Goal: Information Seeking & Learning: Learn about a topic

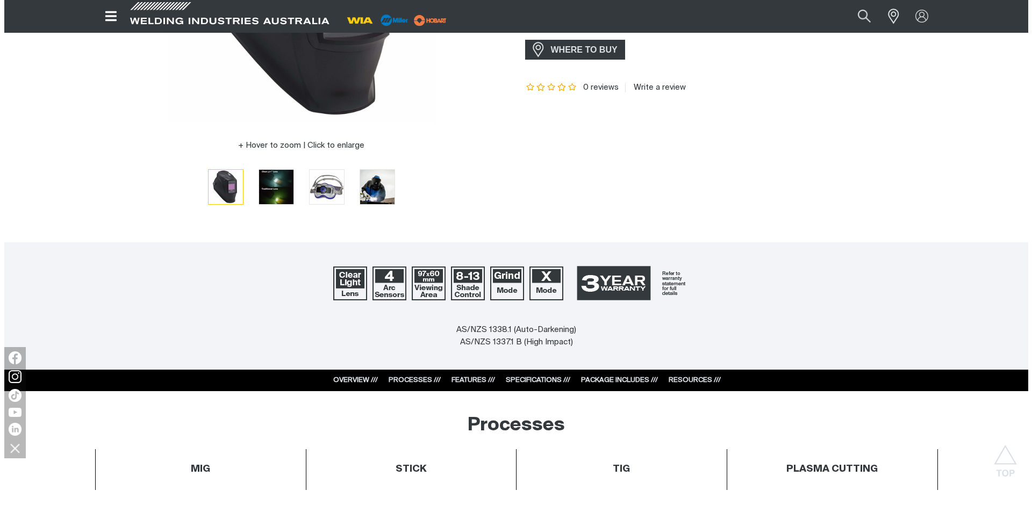
scroll to position [161, 0]
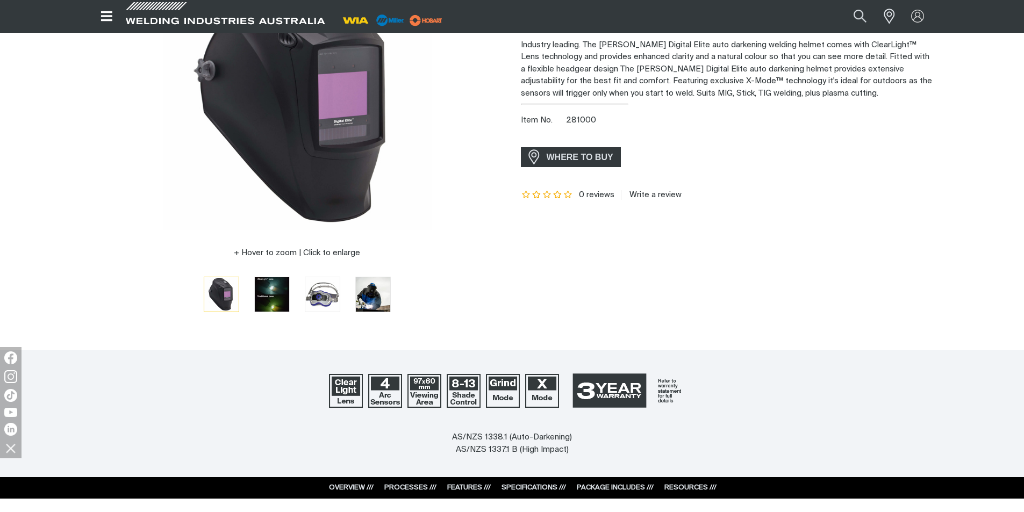
click at [111, 20] on icon "Open top menu" at bounding box center [106, 16] width 11 height 10
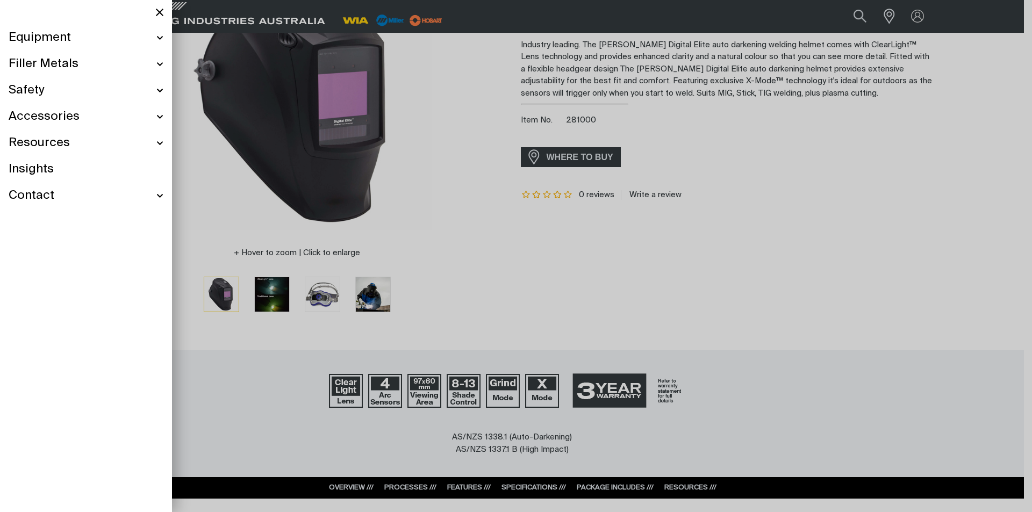
click at [53, 89] on div "Safety" at bounding box center [86, 90] width 155 height 26
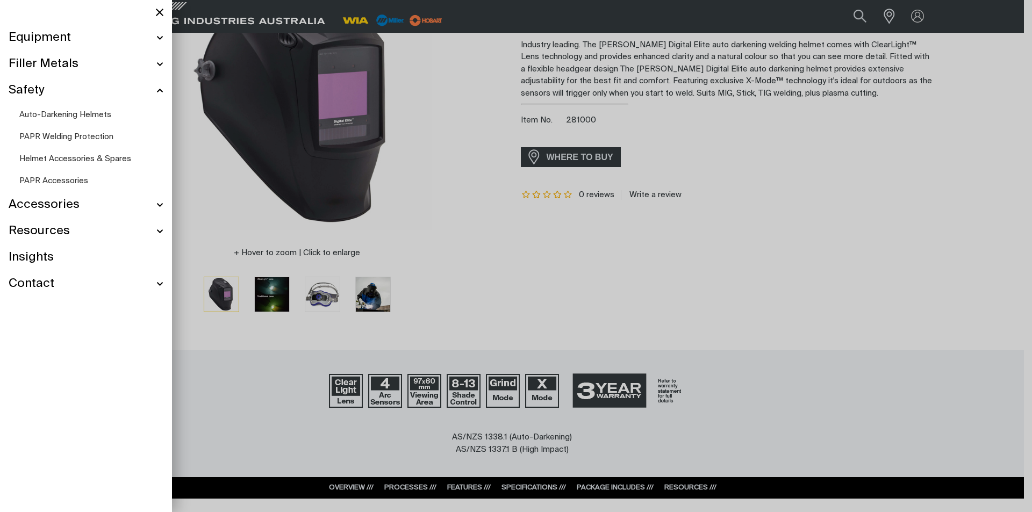
scroll to position [161, 0]
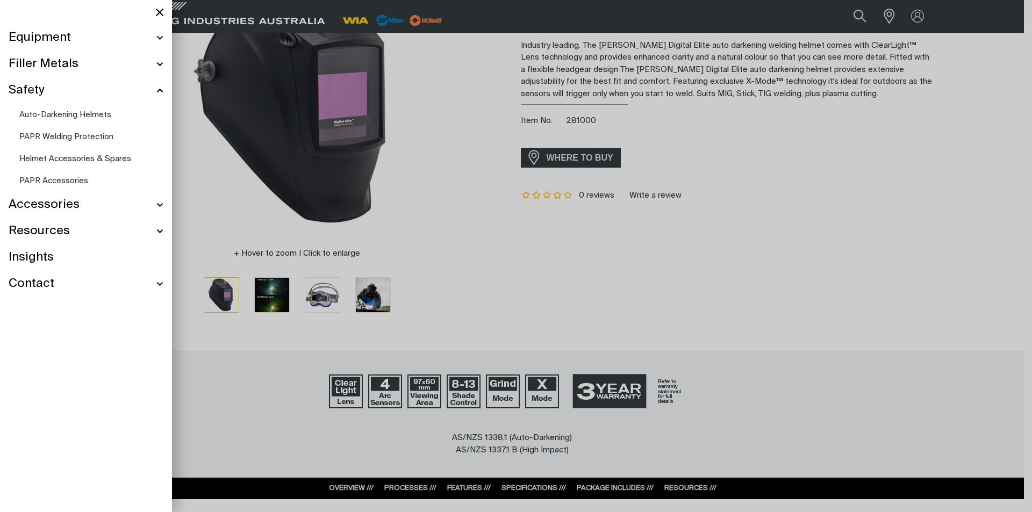
click at [75, 117] on span "Auto-Darkening Helmets" at bounding box center [65, 115] width 92 height 8
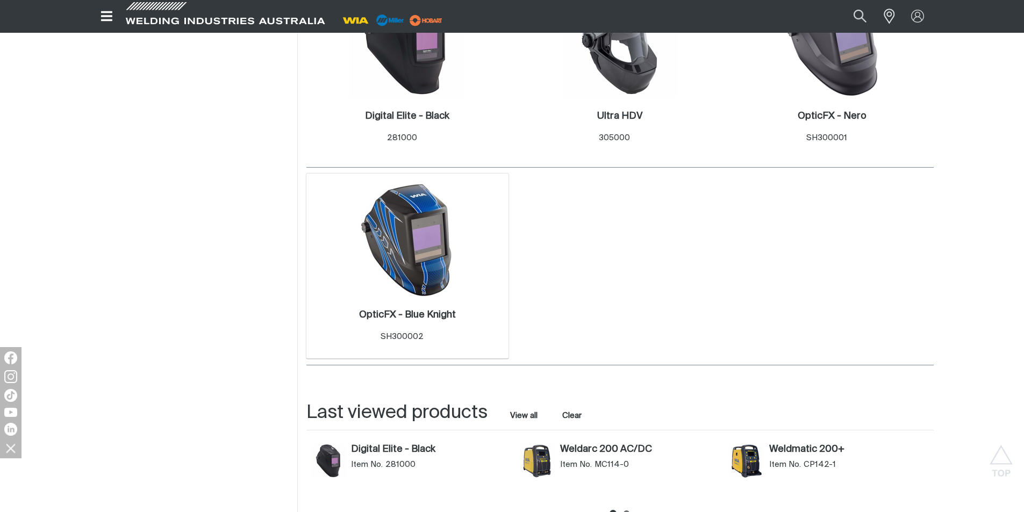
scroll to position [699, 0]
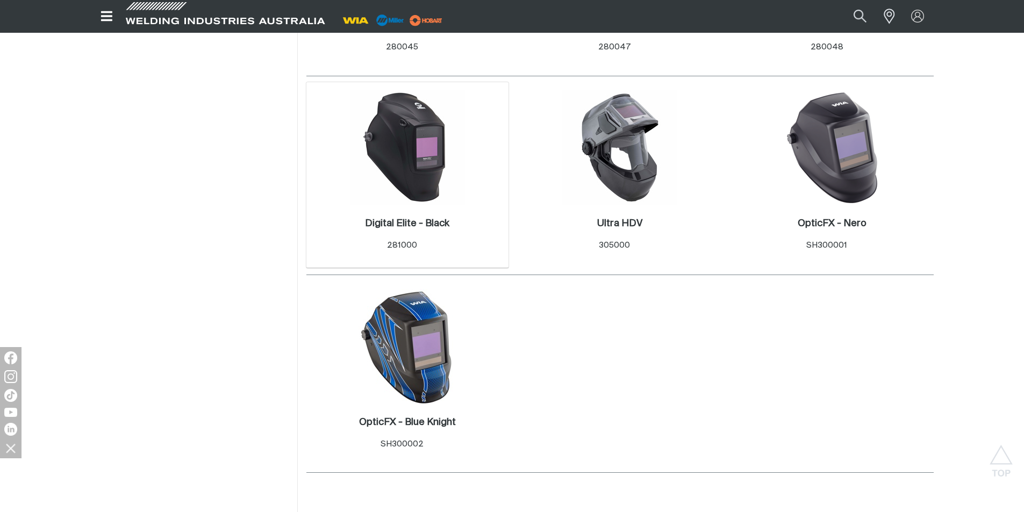
click at [404, 212] on div "Digital Elite - Black . Item No. 281000" at bounding box center [408, 236] width 192 height 63
click at [409, 222] on h2 "Digital Elite - Black ." at bounding box center [407, 224] width 84 height 10
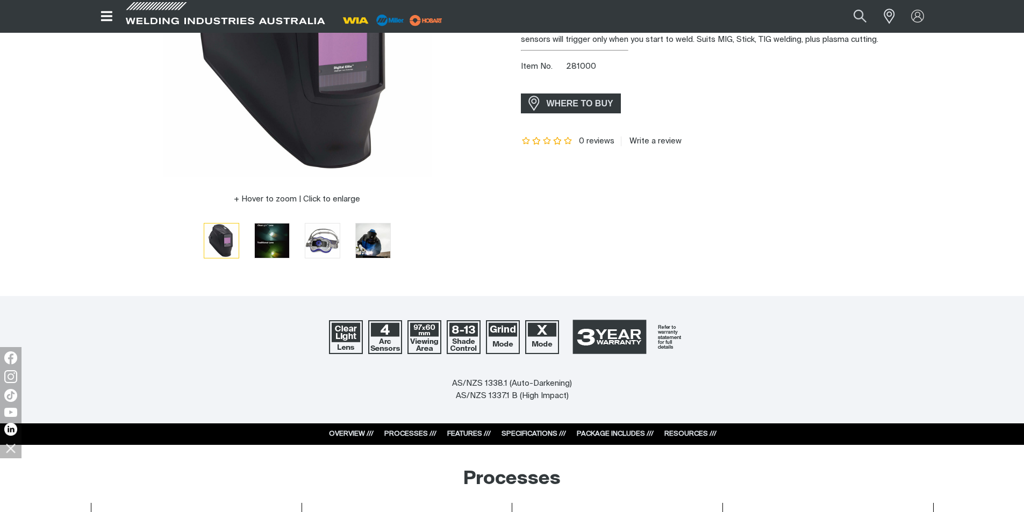
scroll to position [376, 0]
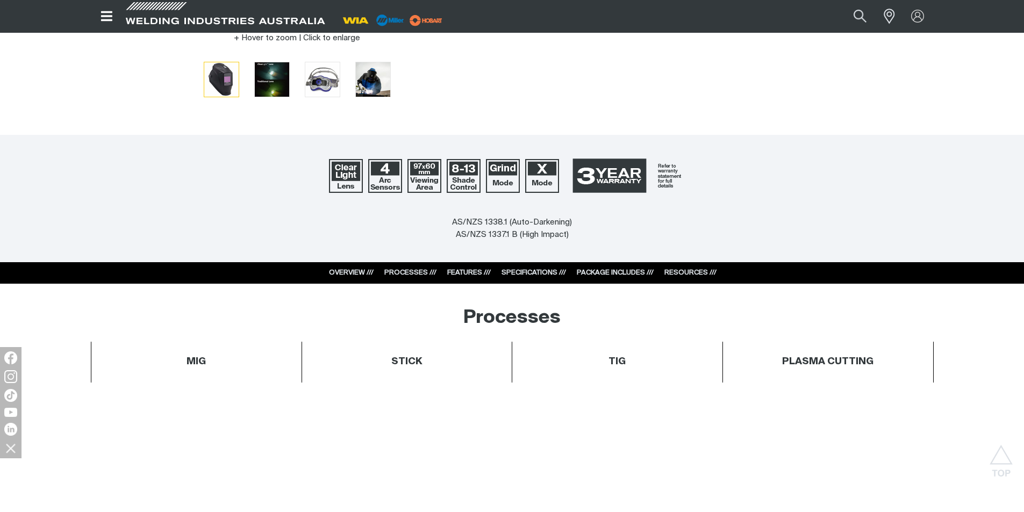
click at [620, 274] on link "PACKAGE INCLUDES ///" at bounding box center [615, 272] width 77 height 7
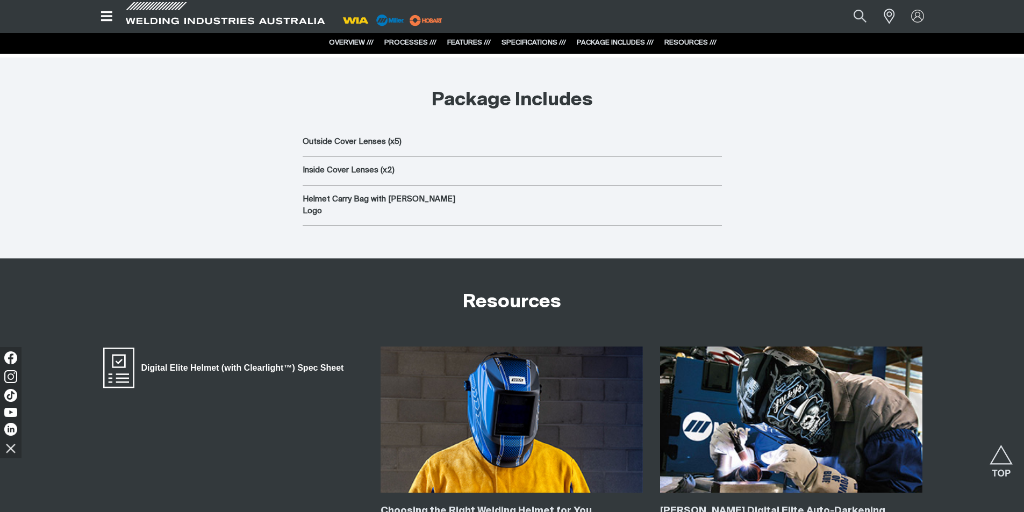
click at [241, 361] on span "Digital Elite Helmet (with Clearlight™) Spec Sheet" at bounding box center [242, 368] width 217 height 14
